Goal: Navigation & Orientation: Find specific page/section

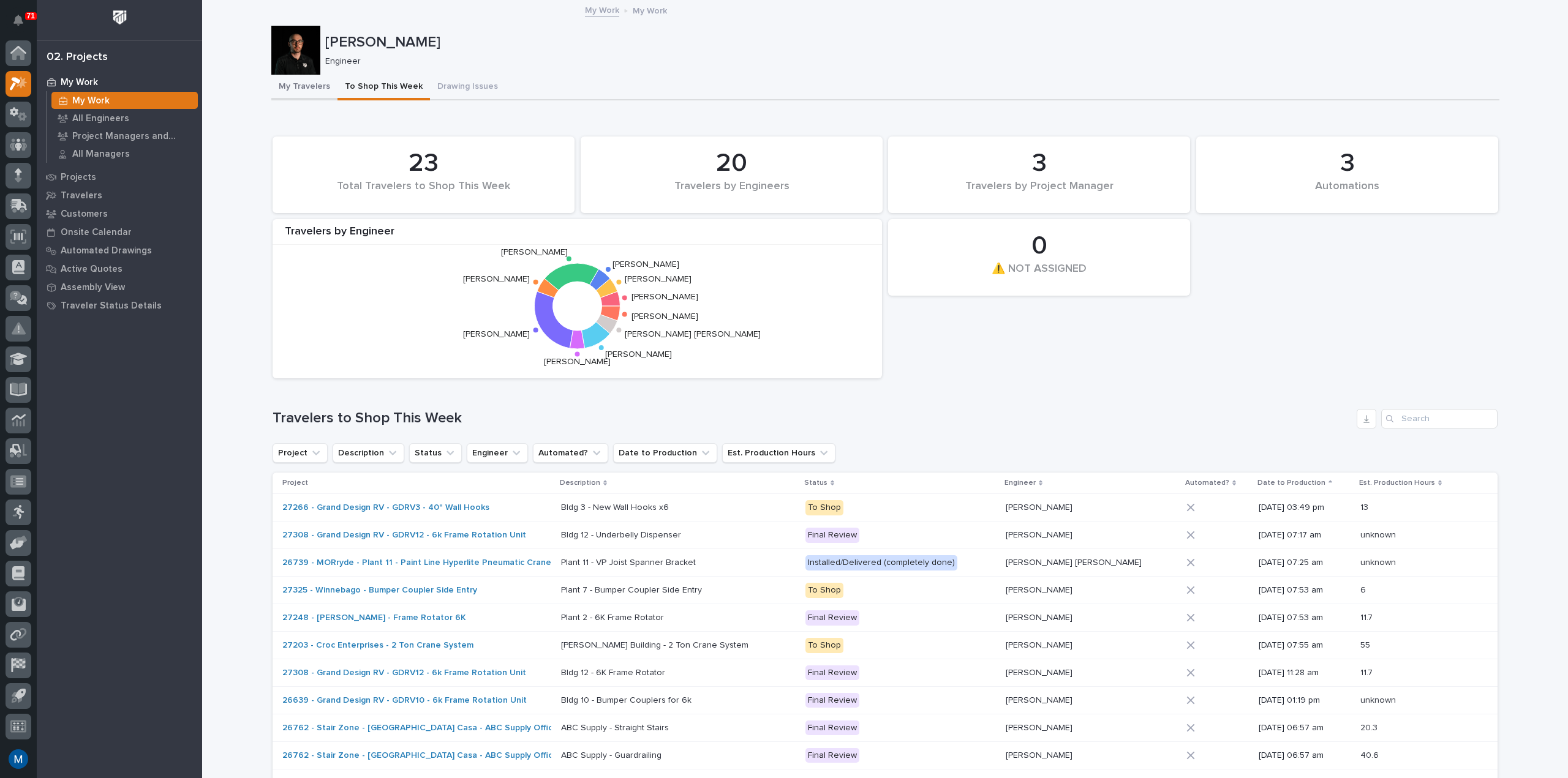
click at [277, 81] on button "My Travelers" at bounding box center [304, 87] width 66 height 26
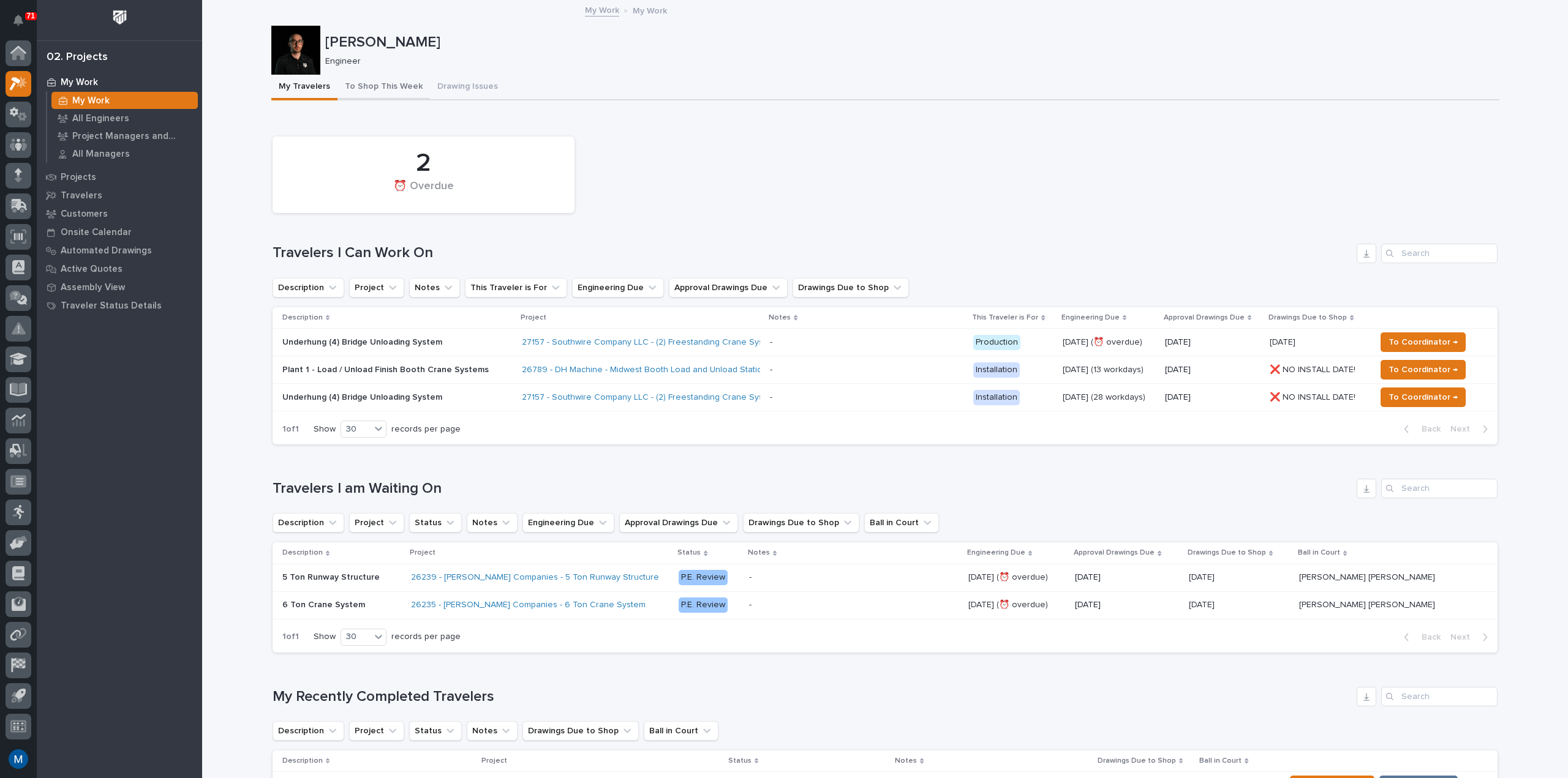
click at [347, 77] on button "To Shop This Week" at bounding box center [383, 87] width 92 height 26
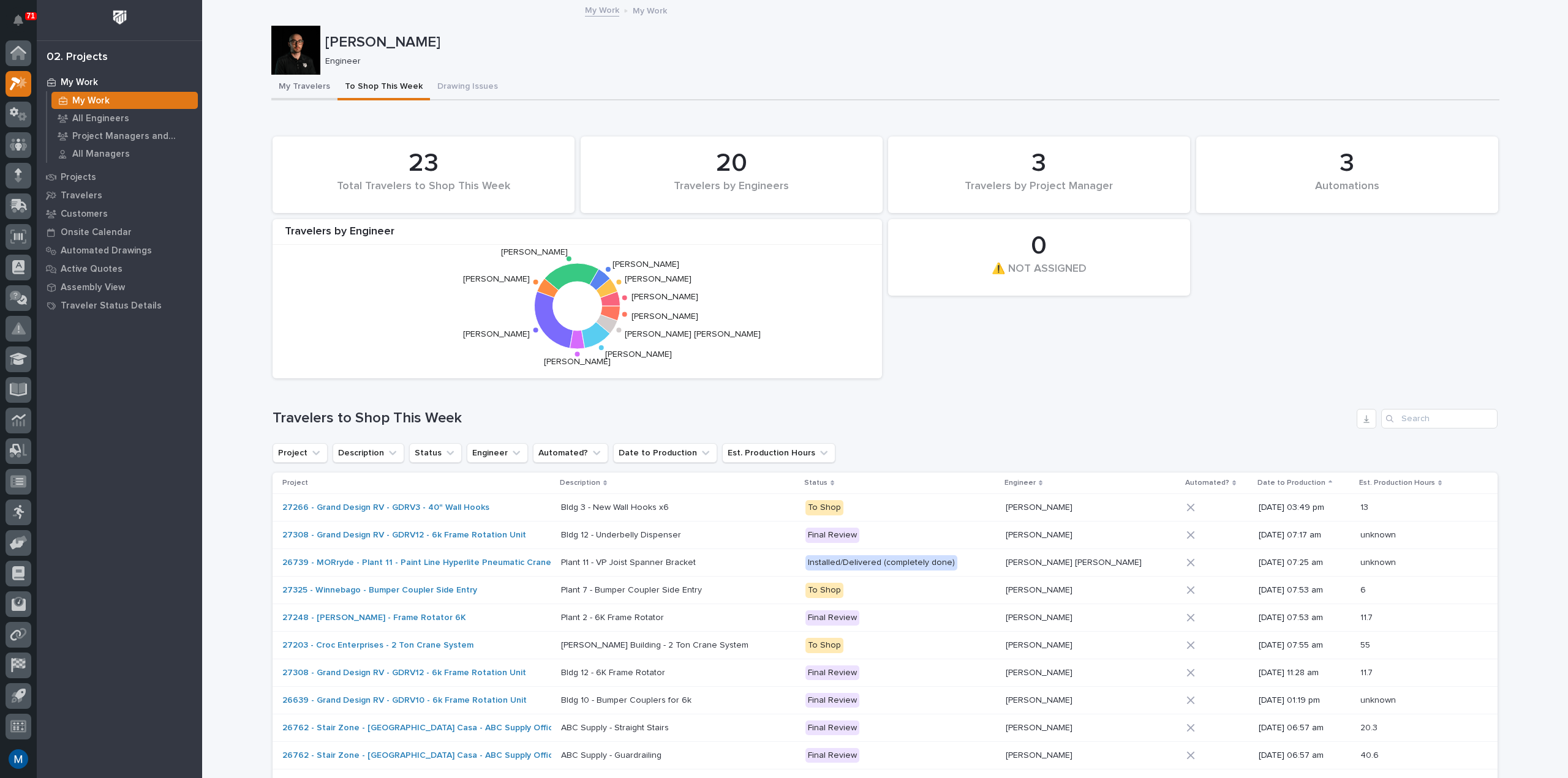
click at [307, 98] on button "My Travelers" at bounding box center [304, 87] width 66 height 26
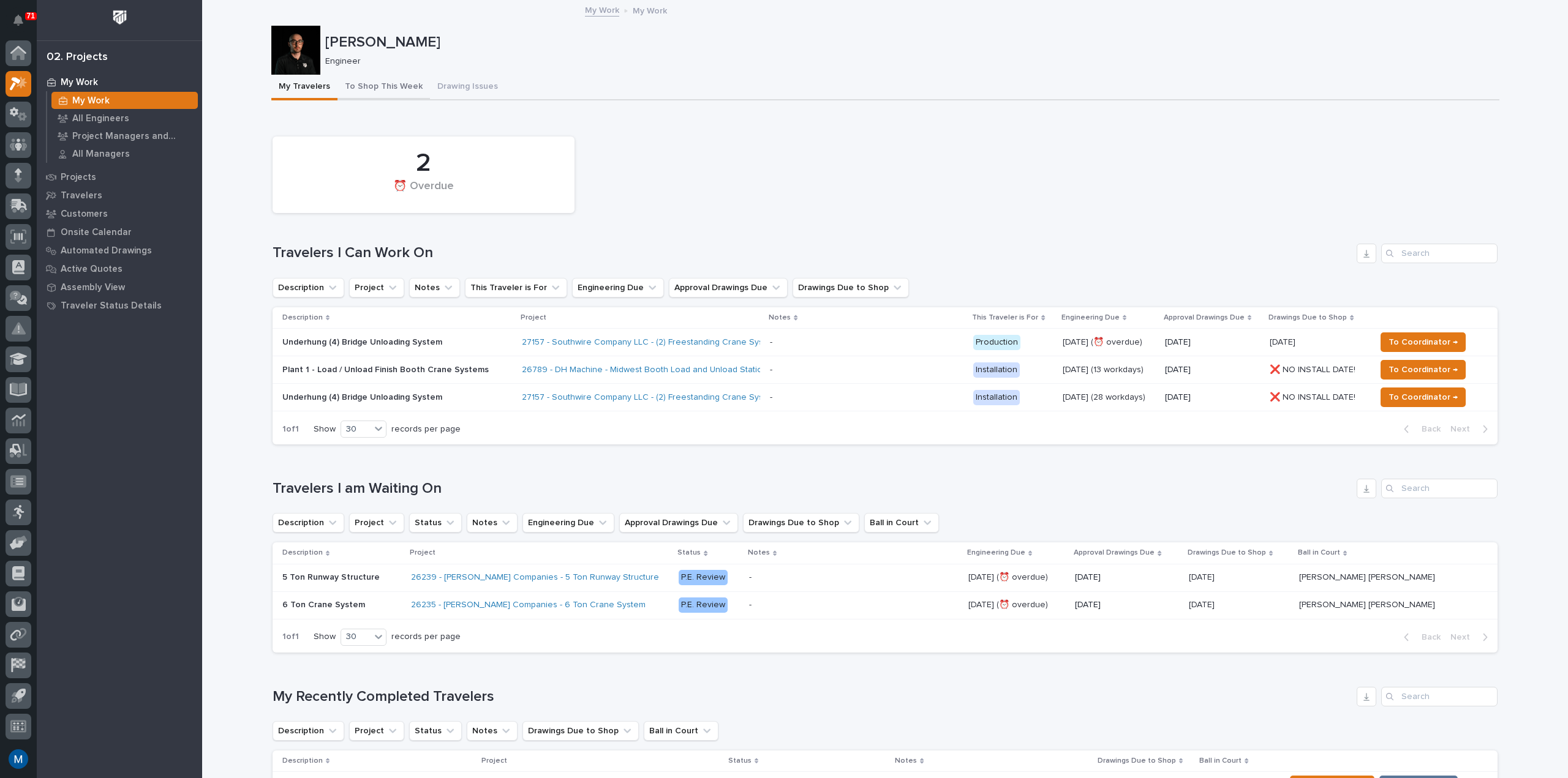
click at [355, 87] on button "To Shop This Week" at bounding box center [383, 87] width 92 height 26
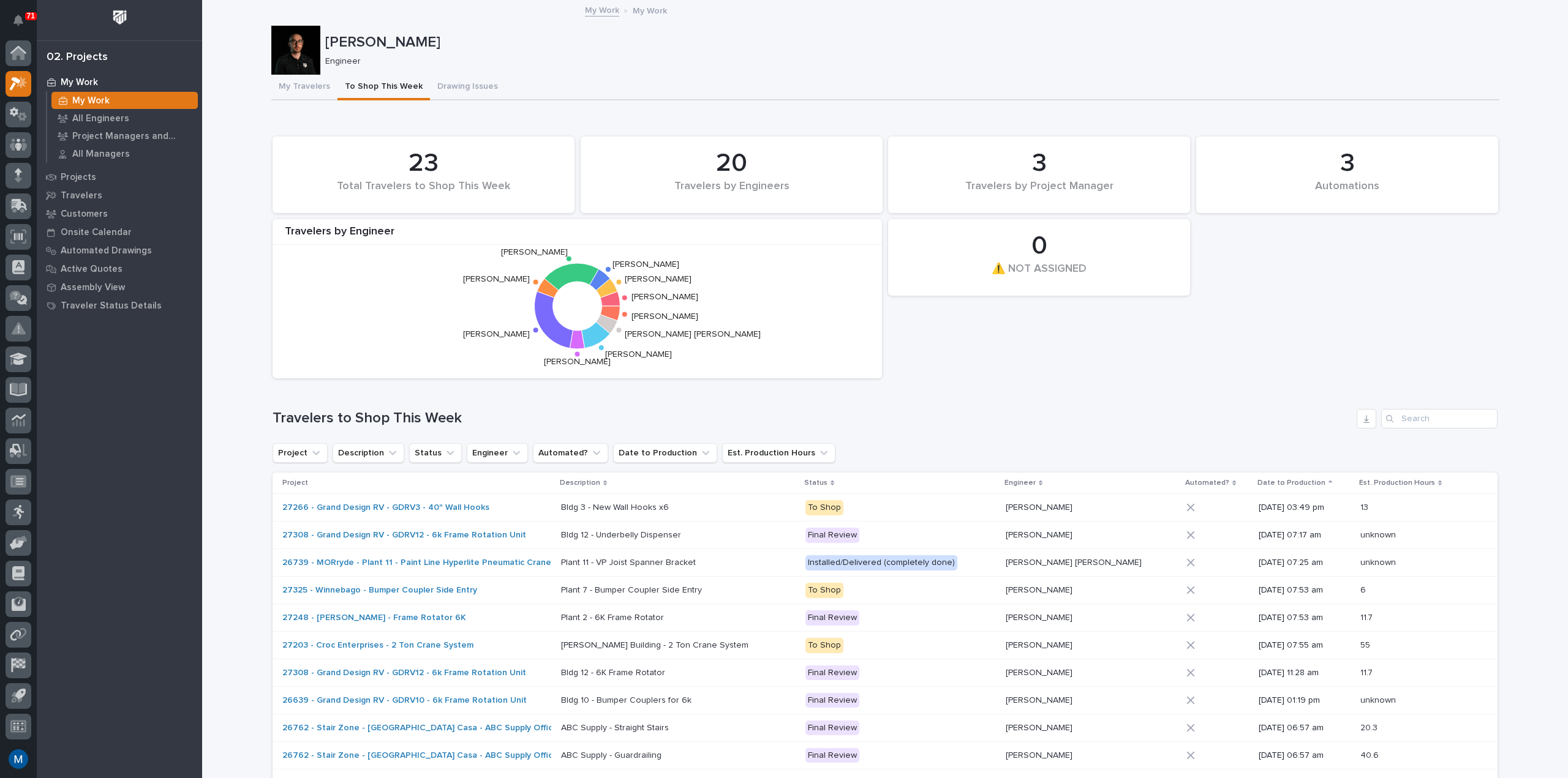
click at [434, 81] on button "Drawing Issues" at bounding box center [467, 87] width 75 height 26
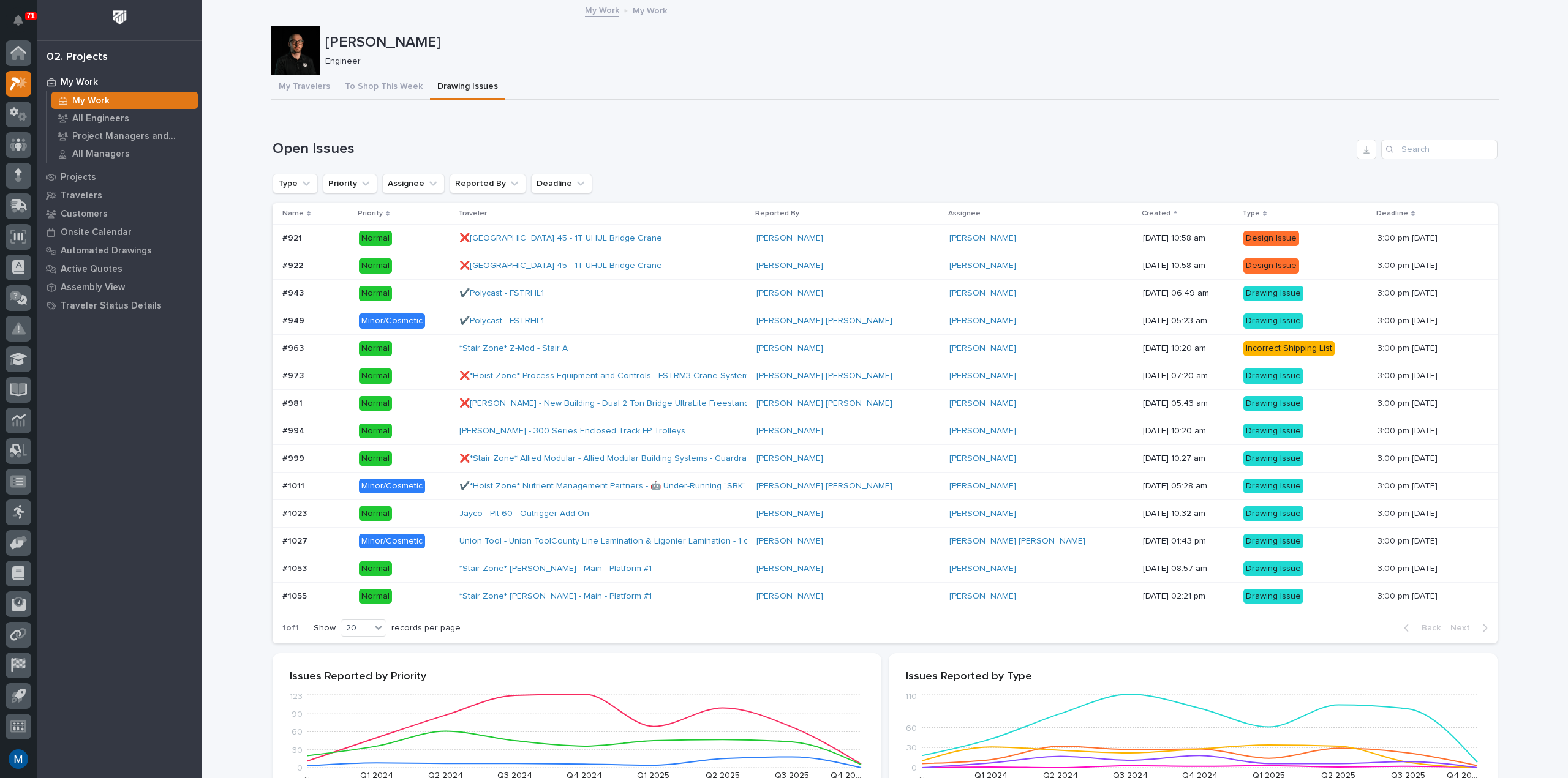
click at [138, 97] on div "My Work" at bounding box center [124, 100] width 146 height 17
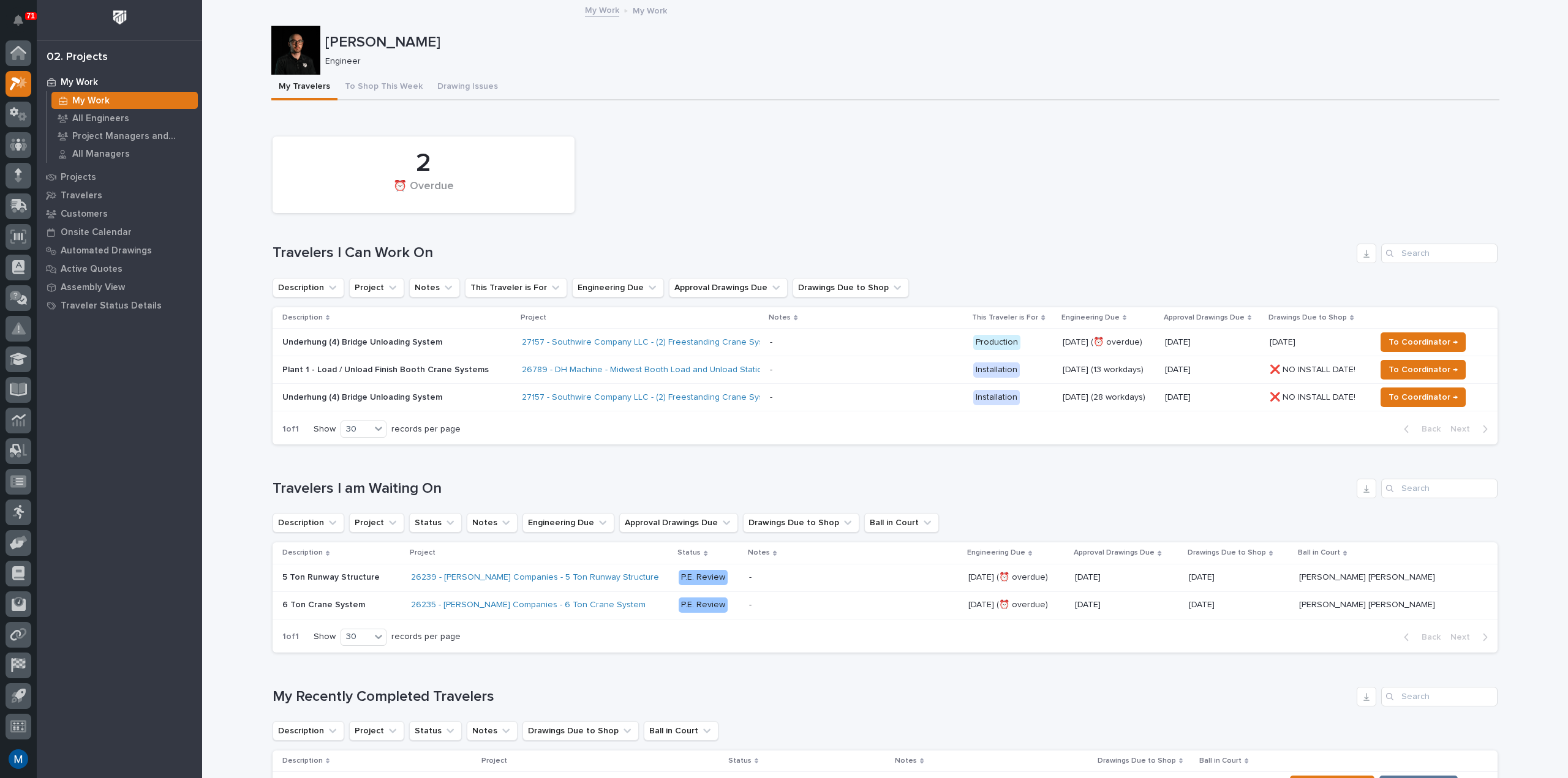
drag, startPoint x: 761, startPoint y: 160, endPoint x: 655, endPoint y: 213, distance: 118.5
click at [655, 213] on div "2 ⏰ Overdue" at bounding box center [885, 175] width 1237 height 89
drag, startPoint x: 452, startPoint y: 187, endPoint x: 406, endPoint y: 161, distance: 52.8
click at [406, 161] on div "2 ⏰ Overdue" at bounding box center [423, 175] width 290 height 64
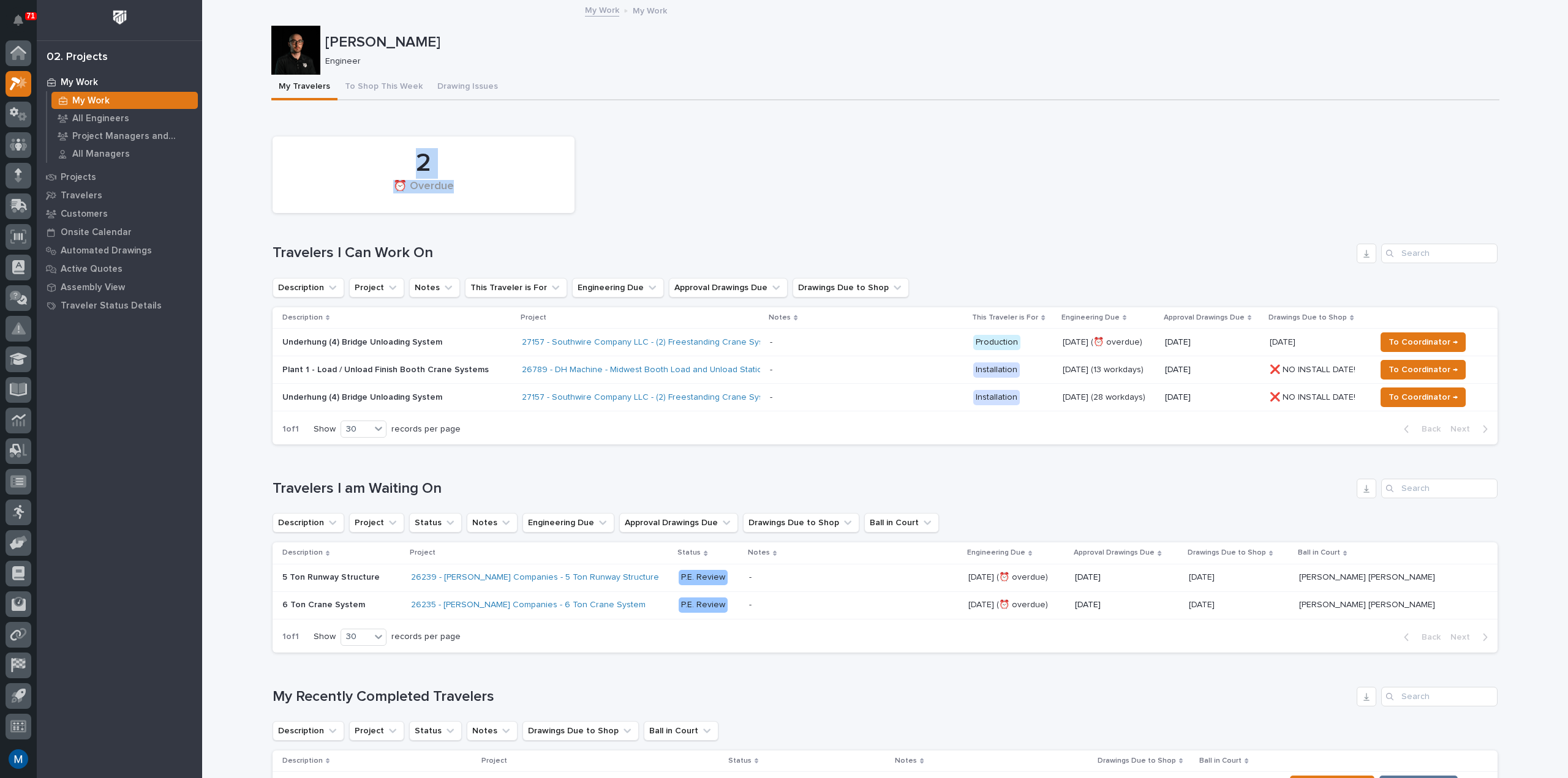
click at [406, 161] on div "2" at bounding box center [423, 163] width 260 height 31
drag, startPoint x: 434, startPoint y: 171, endPoint x: 454, endPoint y: 187, distance: 25.6
click at [454, 187] on div "2 ⏰ Overdue" at bounding box center [423, 175] width 290 height 64
click at [455, 189] on div "⏰ Overdue" at bounding box center [423, 193] width 260 height 26
click at [470, 96] on button "Drawing Issues" at bounding box center [467, 87] width 75 height 26
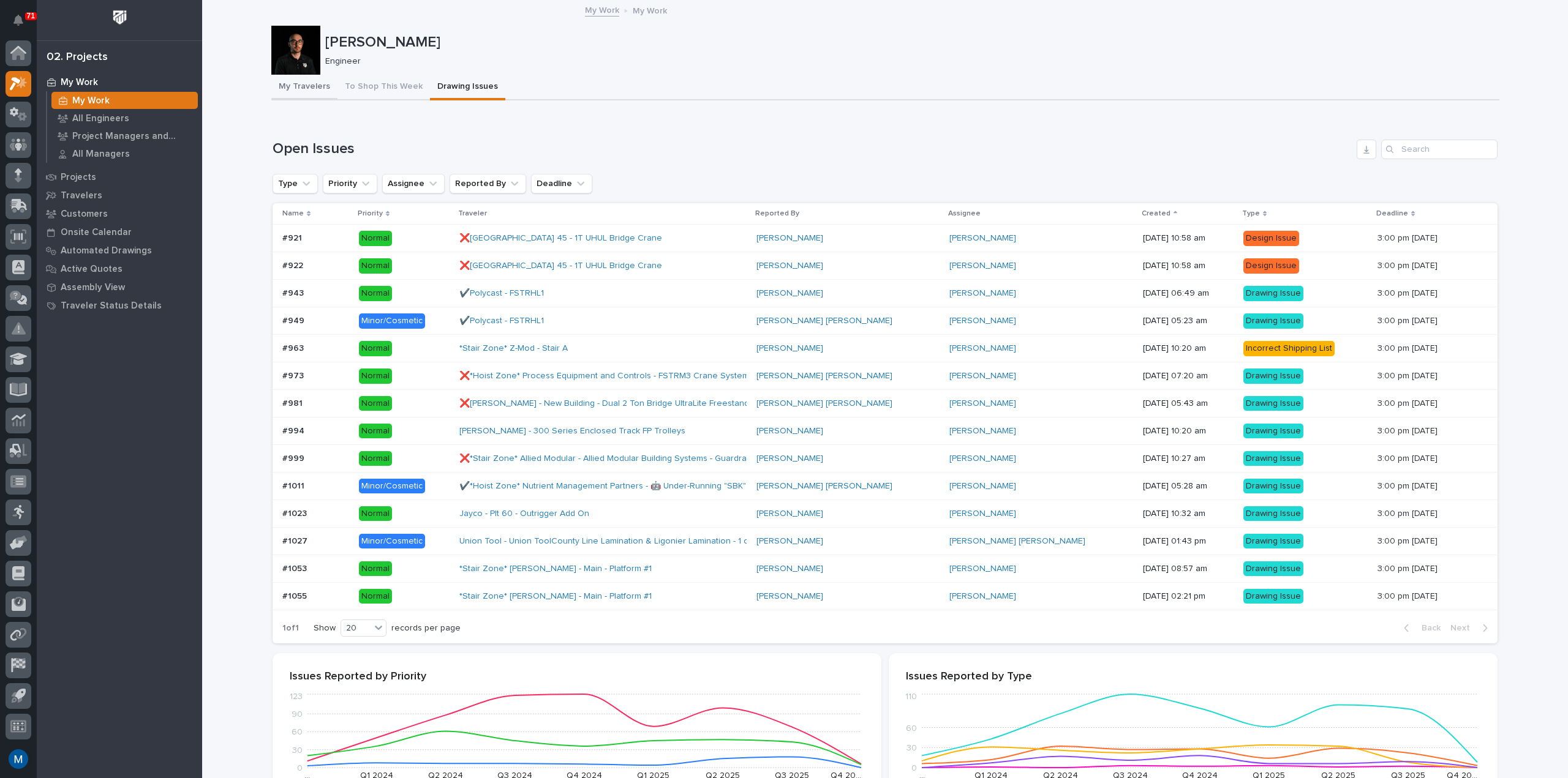
click at [300, 88] on button "My Travelers" at bounding box center [304, 87] width 66 height 26
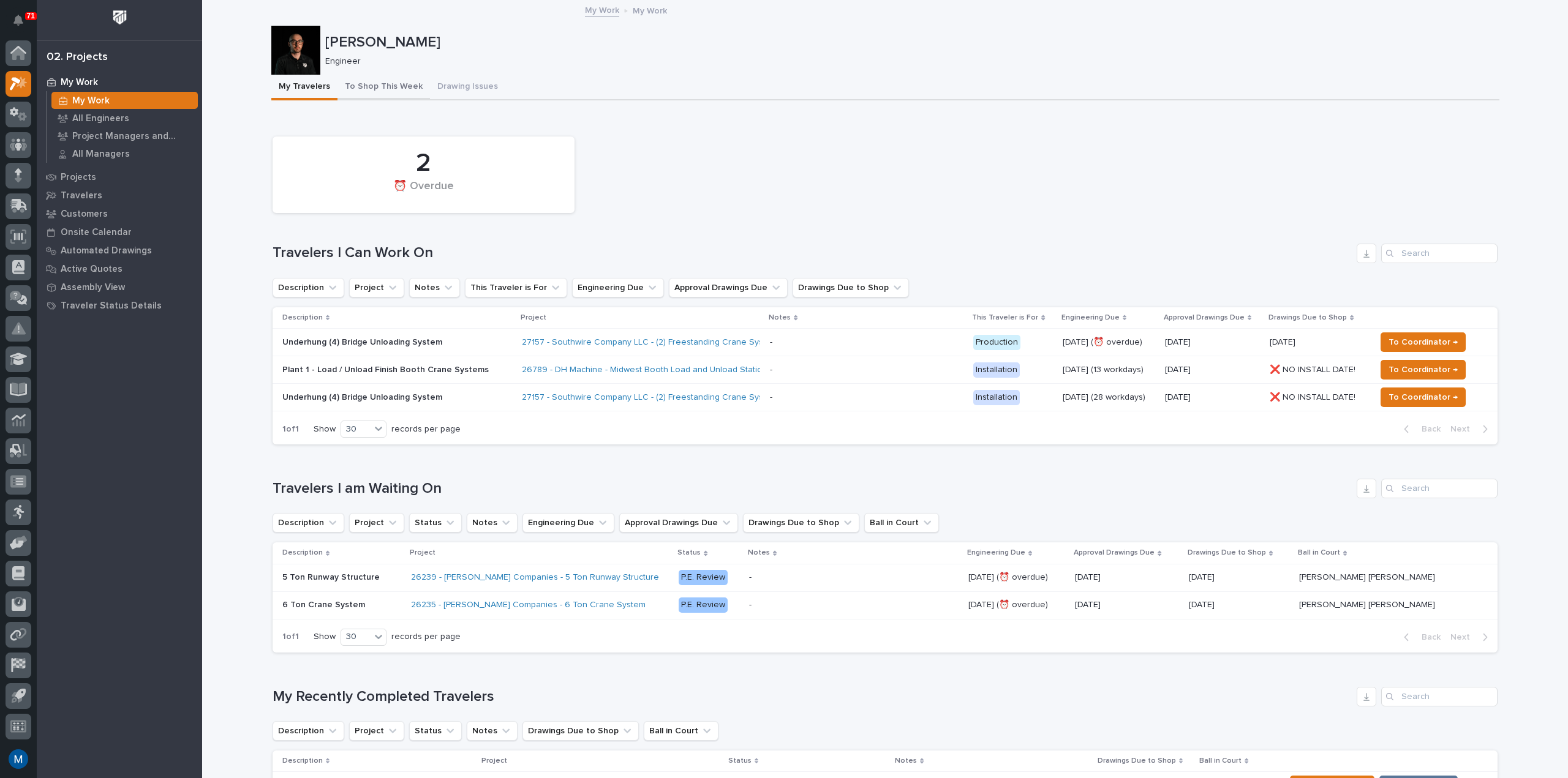
click at [378, 81] on button "To Shop This Week" at bounding box center [383, 87] width 92 height 26
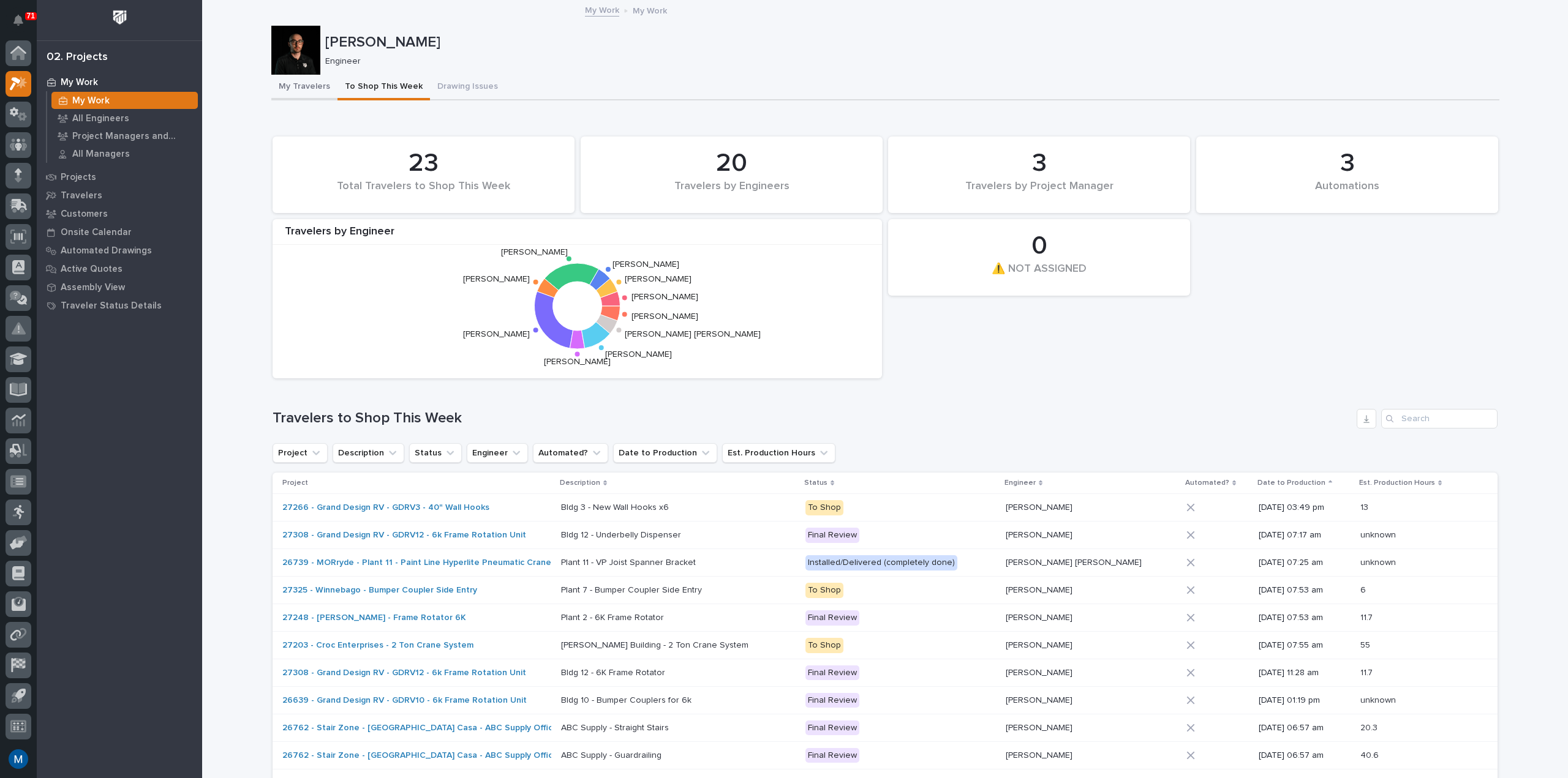
click at [285, 96] on button "My Travelers" at bounding box center [304, 87] width 66 height 26
